Goal: Task Accomplishment & Management: Manage account settings

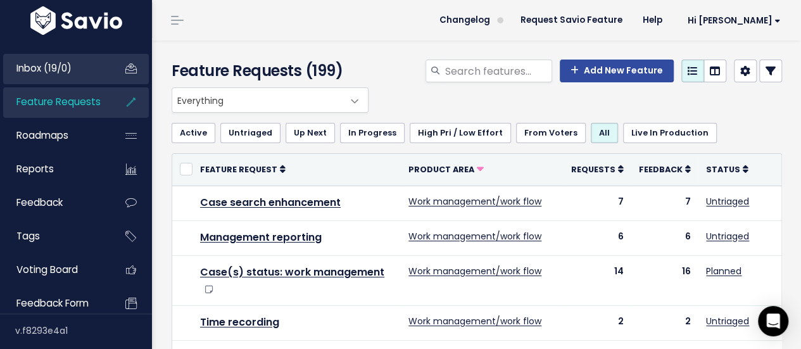
click at [34, 68] on span "Inbox (19/0)" at bounding box center [43, 67] width 55 height 13
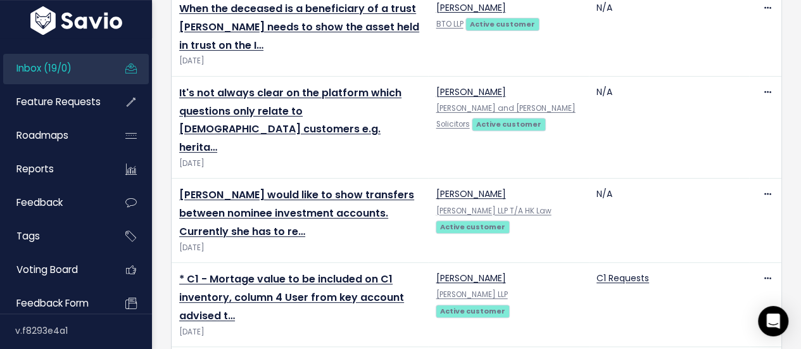
scroll to position [169, 0]
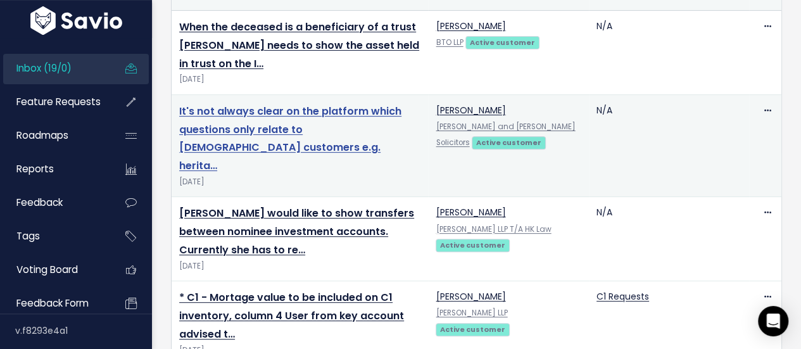
click at [333, 111] on link "It's not always clear on the platform which questions only relate to Scottish c…" at bounding box center [290, 138] width 222 height 69
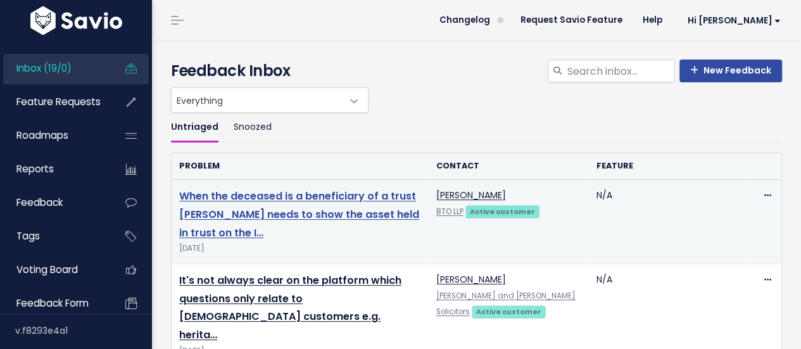
click at [280, 198] on link "When the deceased is a beneficiary of a trust Gregor needs to show the asset he…" at bounding box center [299, 214] width 240 height 51
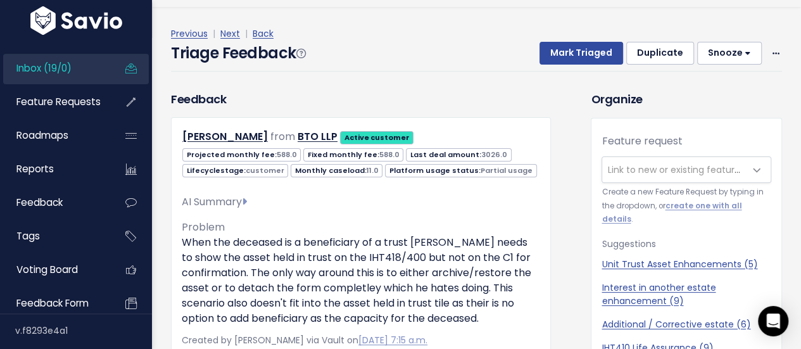
scroll to position [42, 0]
